Goal: Check status: Check status

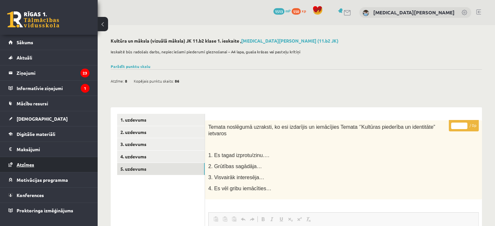
click at [31, 166] on span "Atzīmes" at bounding box center [26, 165] width 18 height 6
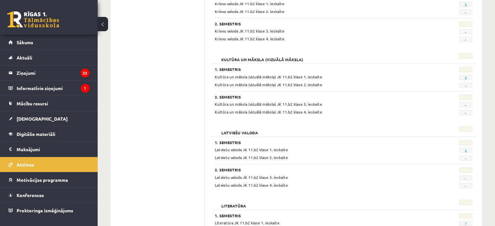
scroll to position [358, 0]
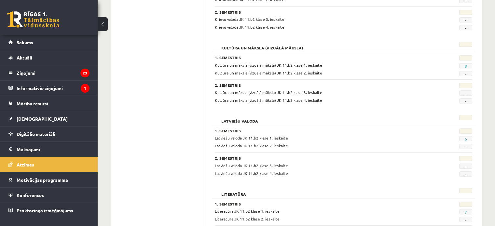
click at [466, 137] on link "6" at bounding box center [465, 138] width 2 height 5
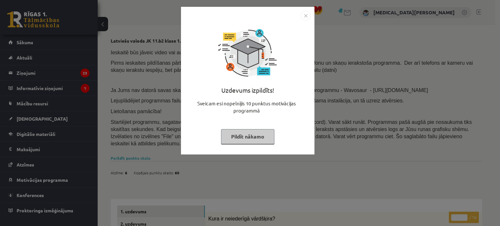
click at [257, 127] on div "Uzdevums izpildīts! Sveicam esi nopelnījis 10 punktus motivācijas programmā Pil…" at bounding box center [248, 85] width 126 height 130
click at [252, 140] on button "Pildīt nākamo" at bounding box center [247, 136] width 53 height 15
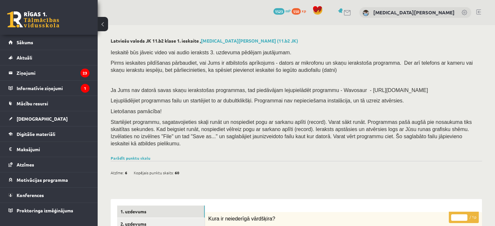
click at [121, 144] on div "Ieskaitē būs jāveic video vai audio ieraksts 3. uzdevuma pēdējam jautājumam. Pi…" at bounding box center [296, 100] width 371 height 108
click at [126, 156] on link "Parādīt punktu skalu" at bounding box center [131, 158] width 40 height 5
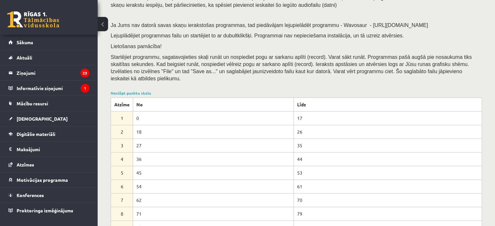
scroll to position [98, 0]
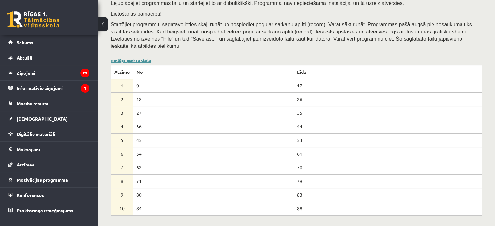
click at [122, 58] on link "Noslēpt punktu skalu" at bounding box center [131, 60] width 40 height 5
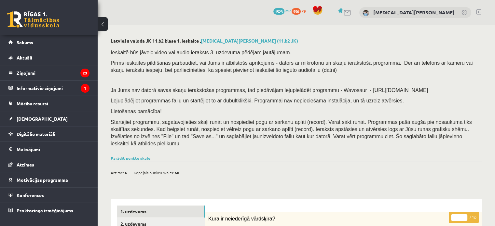
scroll to position [33, 0]
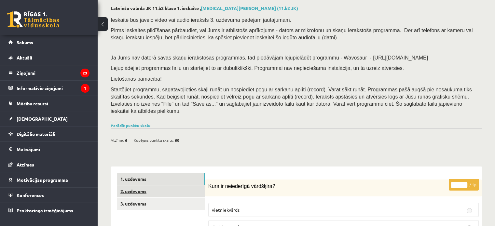
click at [137, 185] on link "2. uzdevums" at bounding box center [161, 191] width 88 height 12
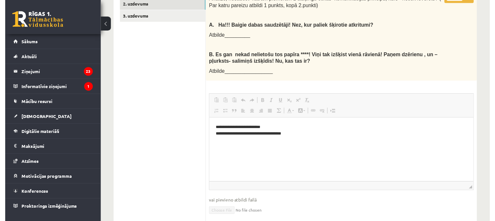
scroll to position [228, 0]
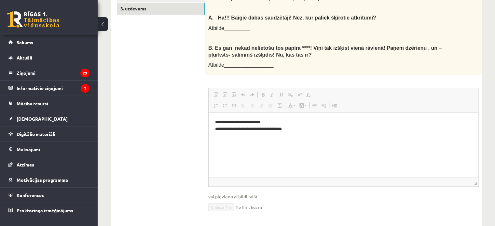
click at [157, 3] on link "3. uzdevums" at bounding box center [161, 9] width 88 height 12
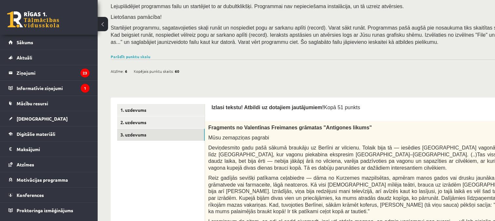
scroll to position [105, 0]
